Goal: Find specific page/section

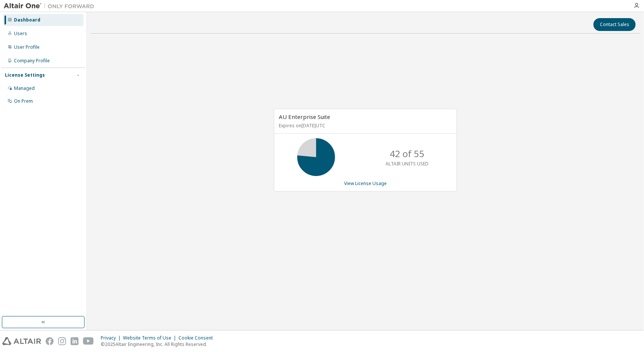
drag, startPoint x: 0, startPoint y: 0, endPoint x: 304, endPoint y: 268, distance: 405.6
click at [304, 268] on div "Contact Sales AU Enterprise Suite Expires on [DATE] UTC 42 of 55 ALTAIR UNITS U…" at bounding box center [366, 171] width 550 height 310
click at [353, 258] on div "AU Enterprise Suite Expires on [DATE] UTC 42 of 55 ALTAIR UNITS USED View Licen…" at bounding box center [366, 154] width 550 height 229
click at [500, 204] on div "AU Enterprise Suite Expires on [DATE] UTC 42 of 55 ALTAIR UNITS USED View Licen…" at bounding box center [366, 154] width 550 height 229
click at [461, 20] on div "Contact Sales" at bounding box center [365, 24] width 541 height 13
